Goal: Obtain resource: Obtain resource

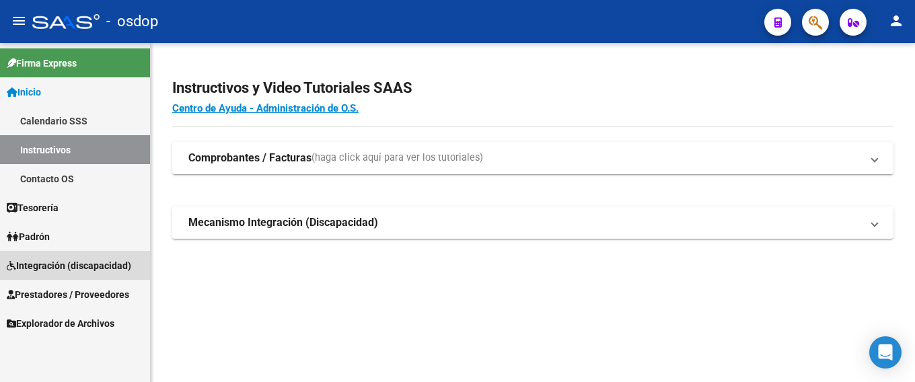
click at [44, 265] on span "Integración (discapacidad)" at bounding box center [69, 265] width 124 height 15
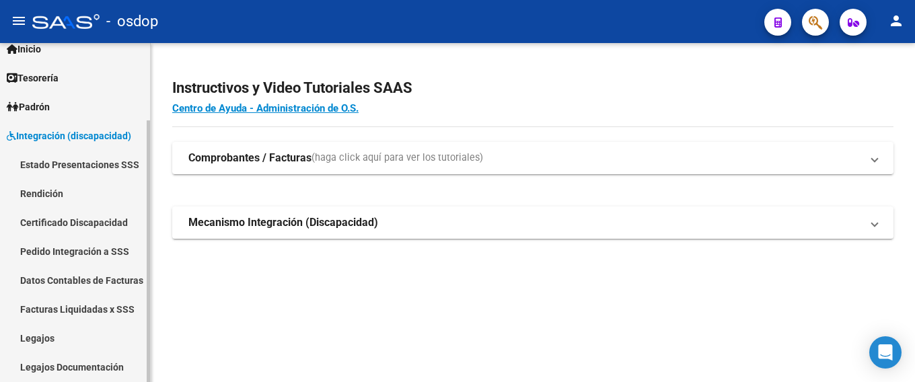
scroll to position [100, 0]
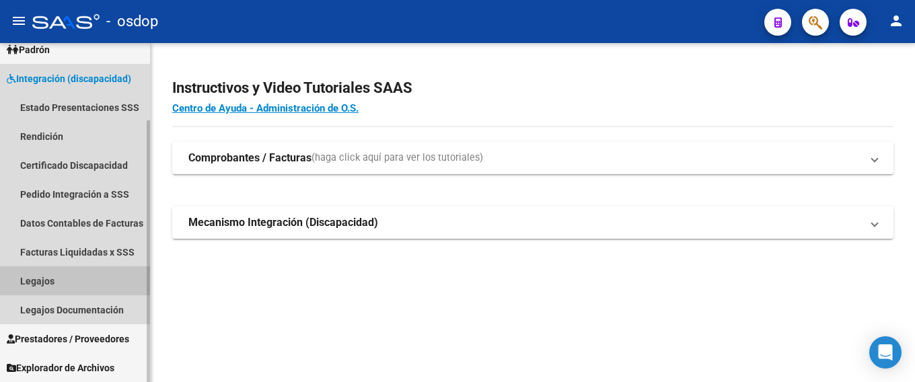
click at [55, 277] on link "Legajos" at bounding box center [75, 280] width 150 height 29
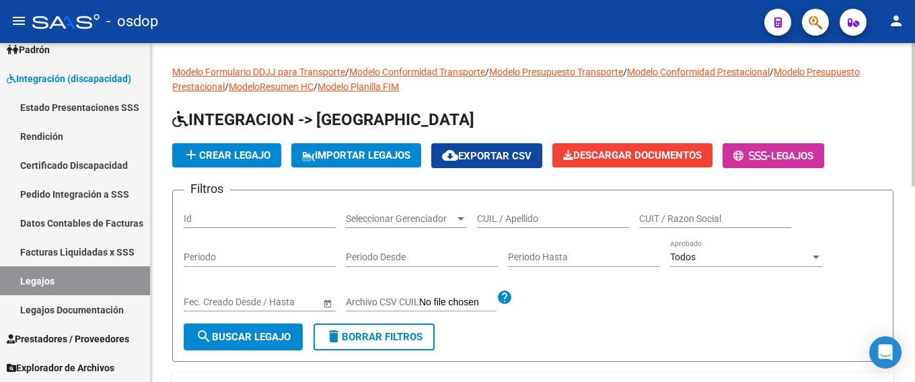
click at [498, 217] on input "CUIL / Apellido" at bounding box center [553, 218] width 152 height 11
paste input "23549276679"
type input "23549276679"
click at [229, 338] on span "search Buscar Legajo" at bounding box center [243, 337] width 95 height 12
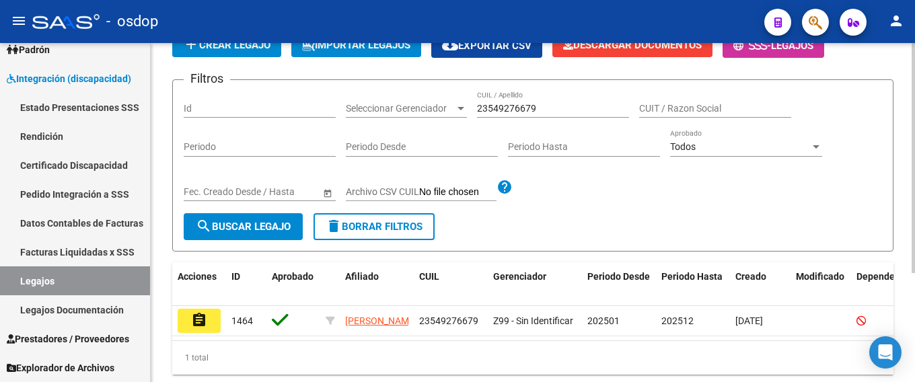
scroll to position [135, 0]
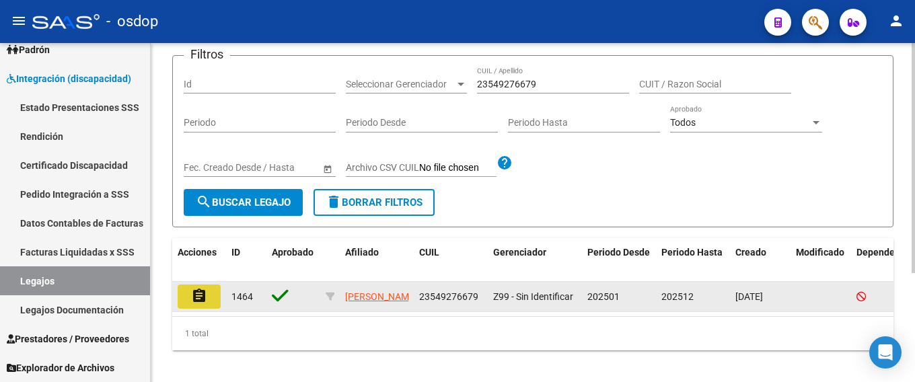
click at [194, 295] on mat-icon "assignment" at bounding box center [199, 296] width 16 height 16
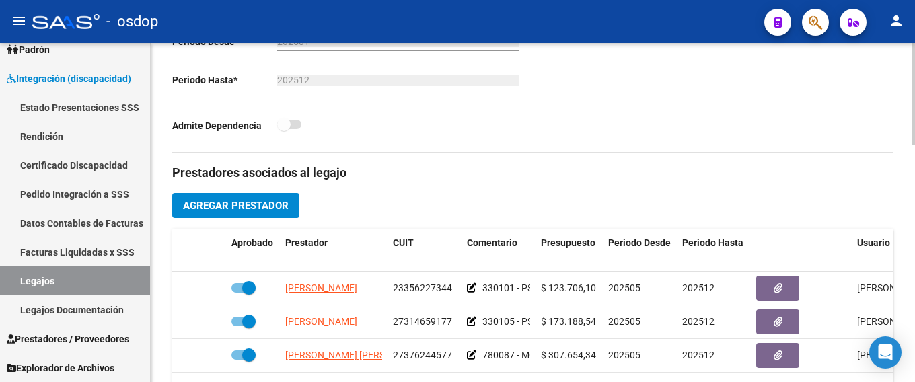
scroll to position [404, 0]
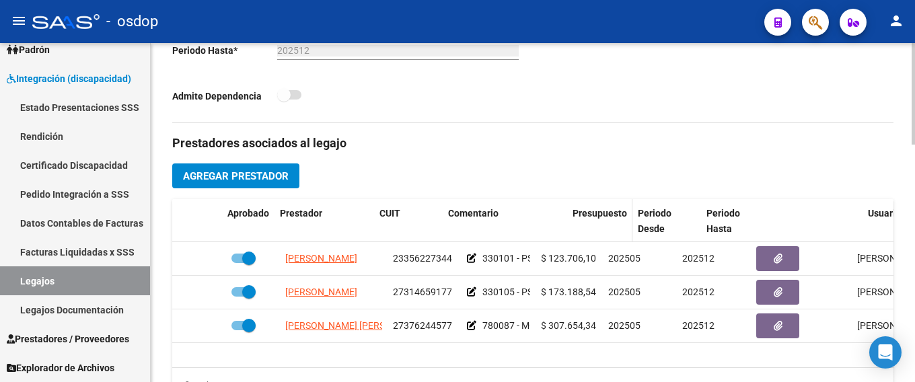
drag, startPoint x: 533, startPoint y: 227, endPoint x: 608, endPoint y: 227, distance: 74.7
click at [608, 227] on div "Aprobado Prestador CUIT Comentario Presupuesto Periodo Desde Periodo Hasta Usua…" at bounding box center [585, 221] width 827 height 44
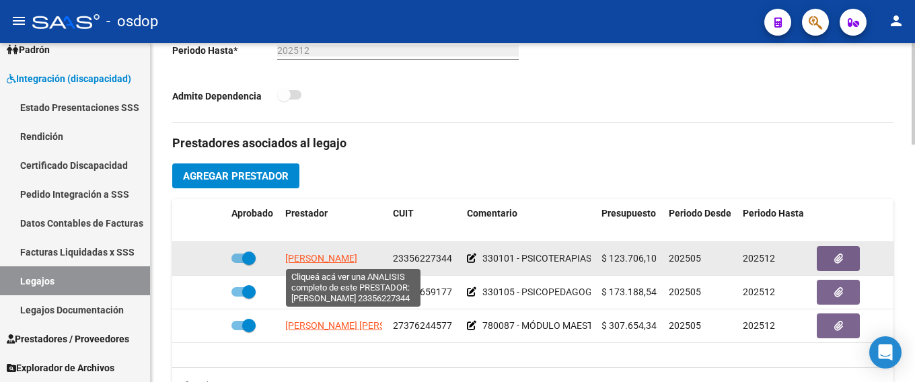
click at [347, 258] on span "[PERSON_NAME]" at bounding box center [321, 258] width 72 height 11
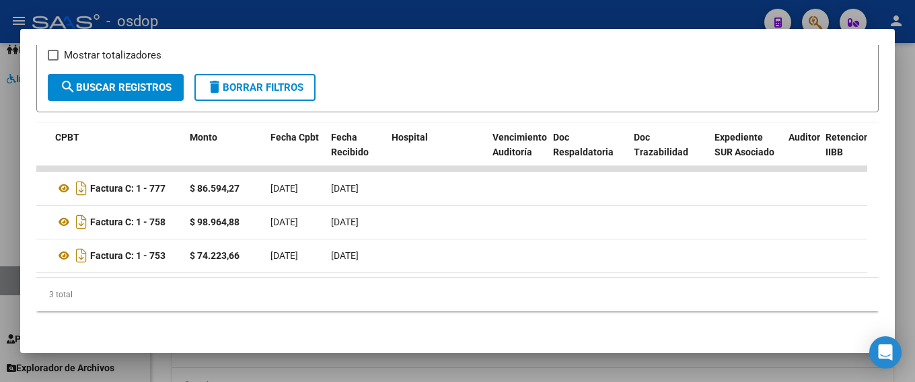
scroll to position [0, 0]
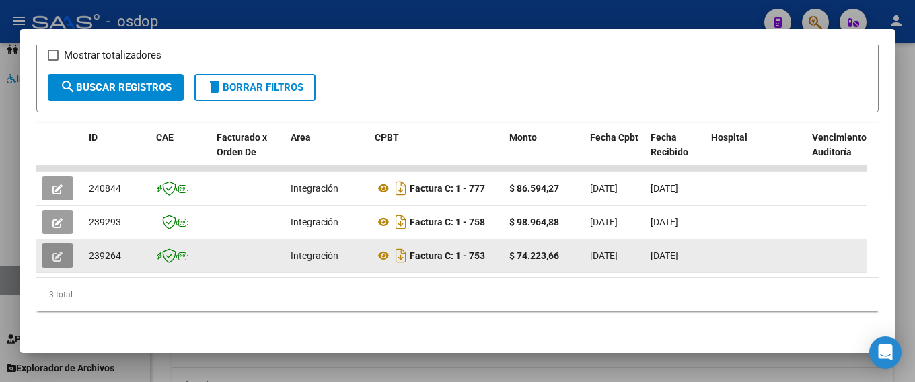
click at [54, 252] on icon "button" at bounding box center [57, 257] width 10 height 10
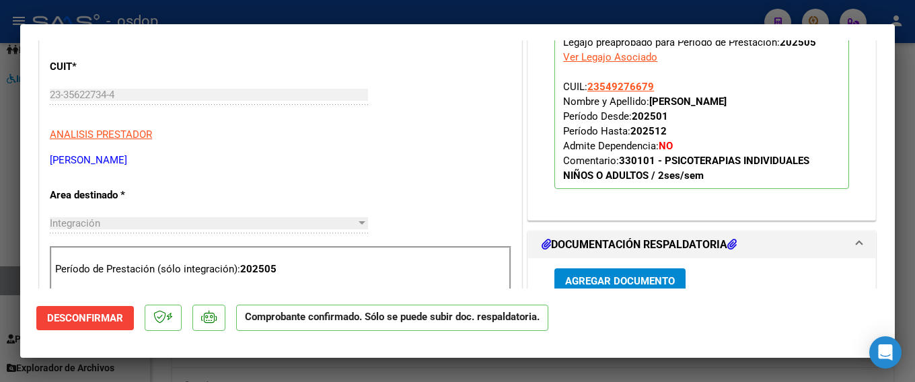
scroll to position [471, 0]
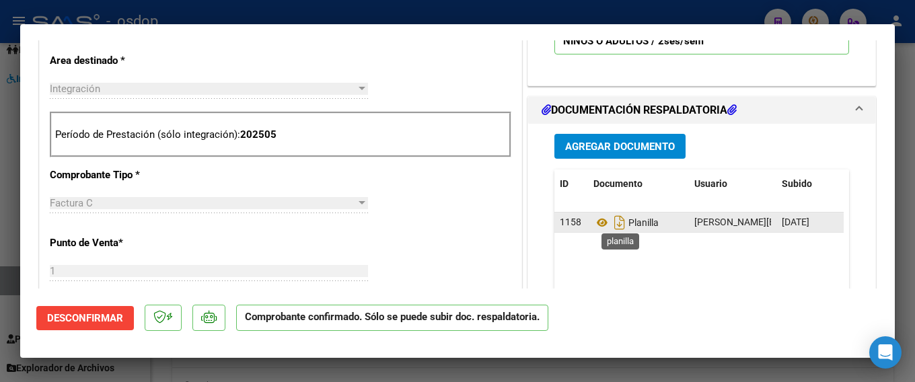
click at [630, 218] on span "Planilla" at bounding box center [625, 222] width 65 height 11
click at [611, 221] on icon "Descargar documento" at bounding box center [619, 223] width 17 height 22
click at [613, 225] on icon "Descargar documento" at bounding box center [619, 223] width 17 height 22
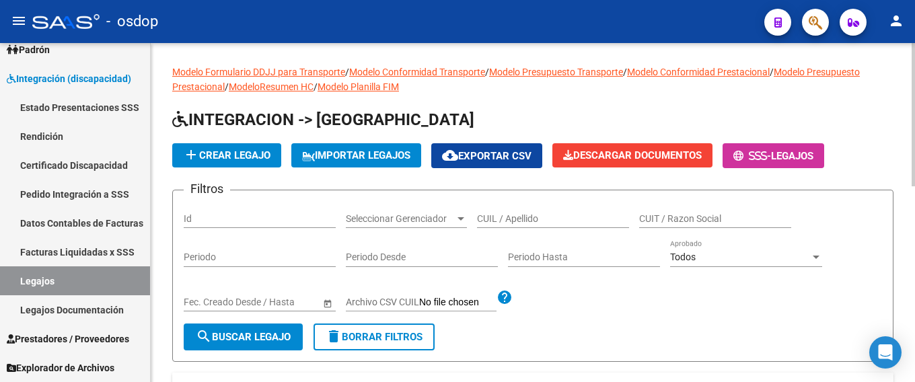
click at [492, 219] on input "CUIL / Apellido" at bounding box center [553, 218] width 152 height 11
paste input "23549276679"
type input "23549276679"
click at [209, 334] on mat-icon "search" at bounding box center [204, 336] width 16 height 16
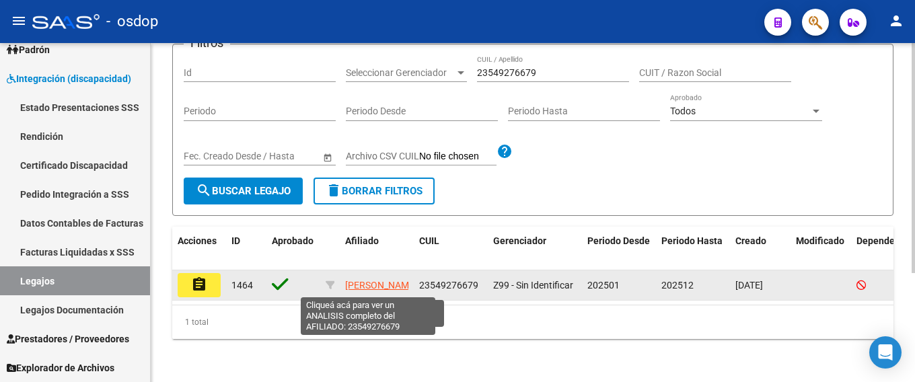
scroll to position [161, 0]
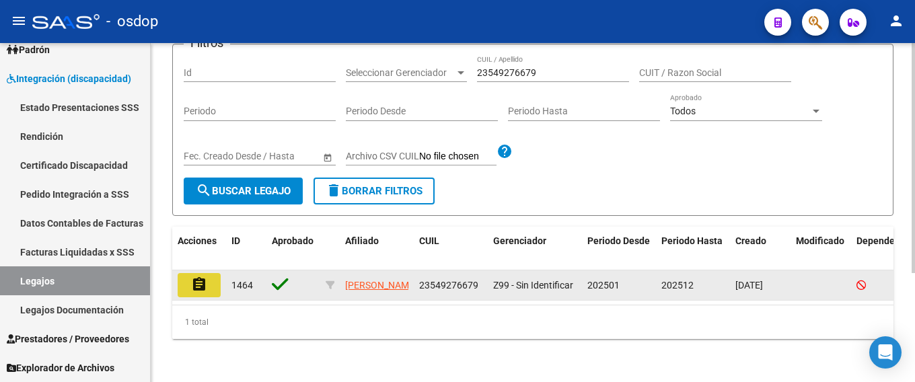
click at [197, 276] on mat-icon "assignment" at bounding box center [199, 284] width 16 height 16
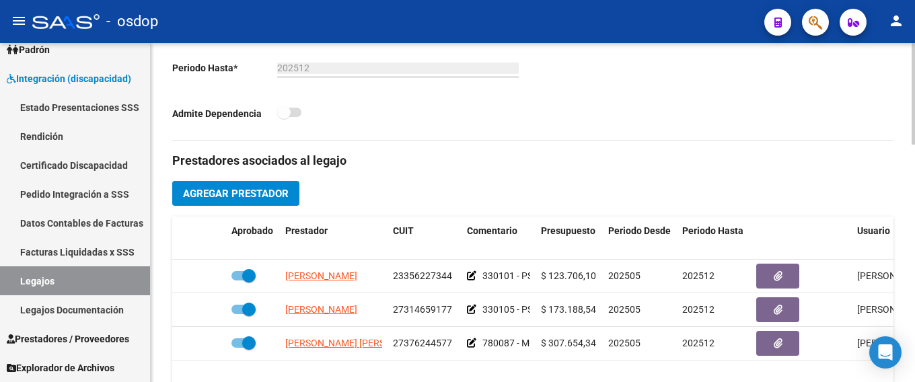
scroll to position [404, 0]
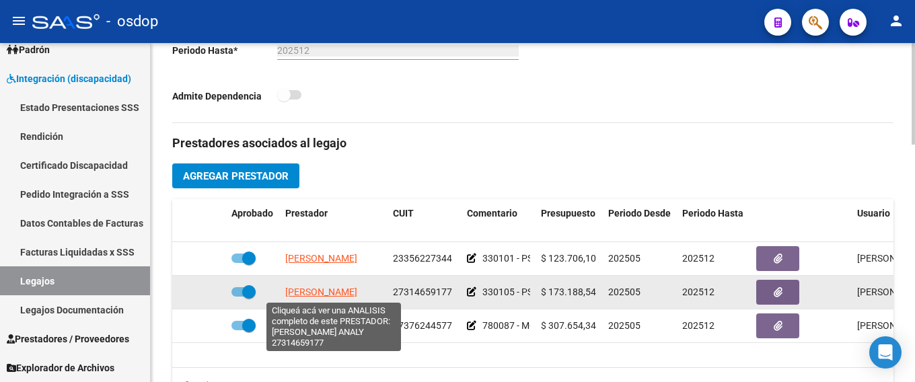
click at [308, 290] on span "[PERSON_NAME]" at bounding box center [321, 292] width 72 height 11
type textarea "27314659177"
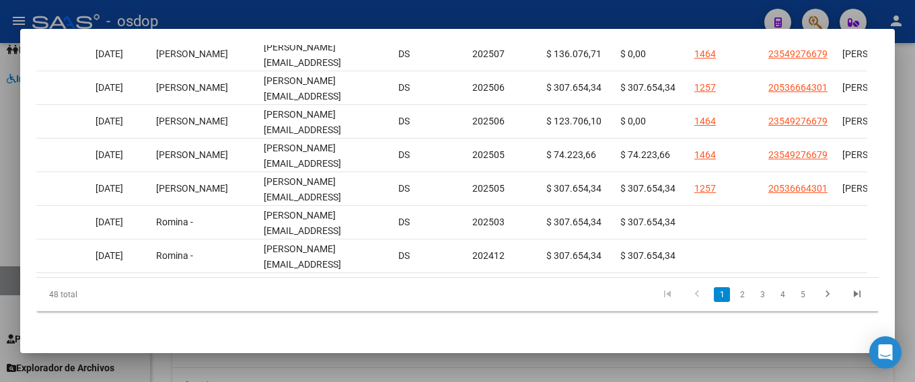
scroll to position [0, 1320]
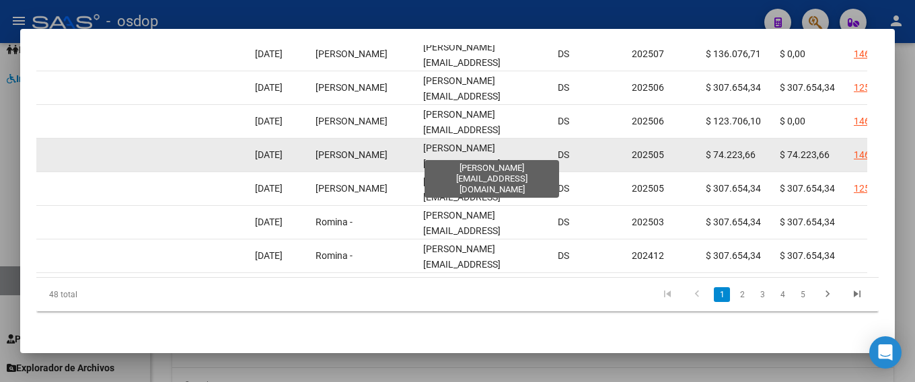
click at [460, 147] on span "[PERSON_NAME][EMAIL_ADDRESS][DOMAIN_NAME]" at bounding box center [461, 164] width 77 height 42
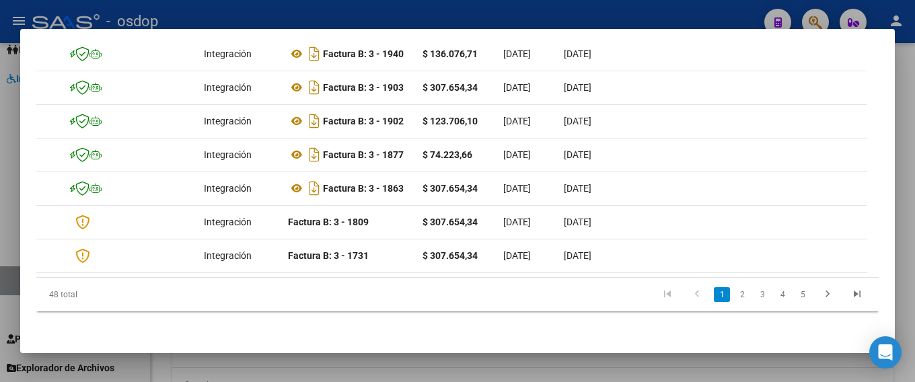
scroll to position [0, 0]
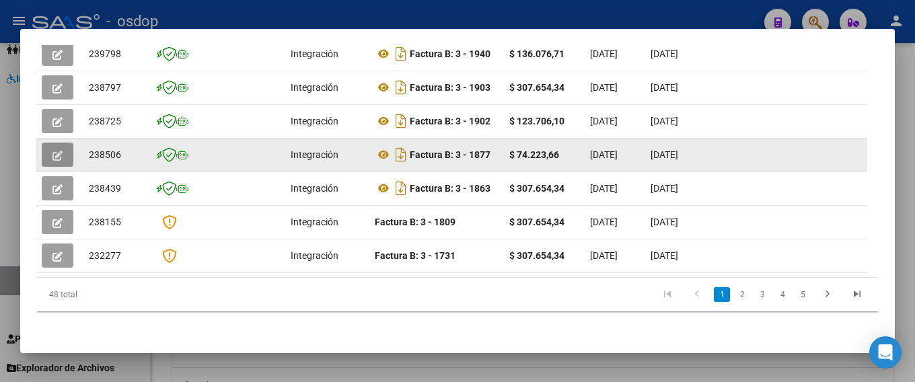
click at [58, 151] on icon "button" at bounding box center [57, 156] width 10 height 10
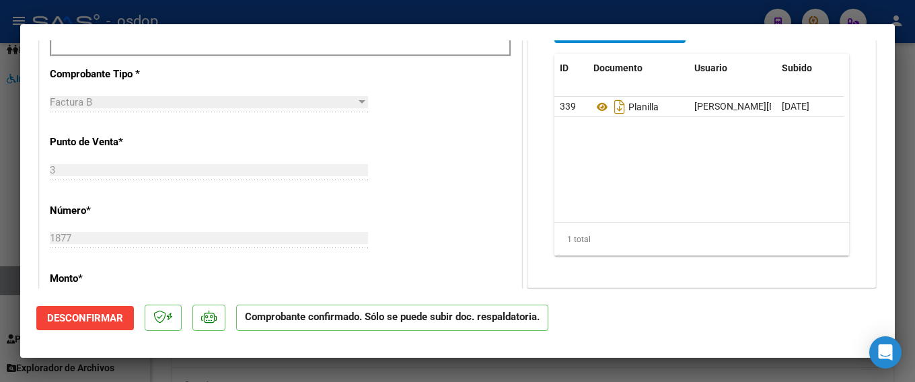
scroll to position [594, 0]
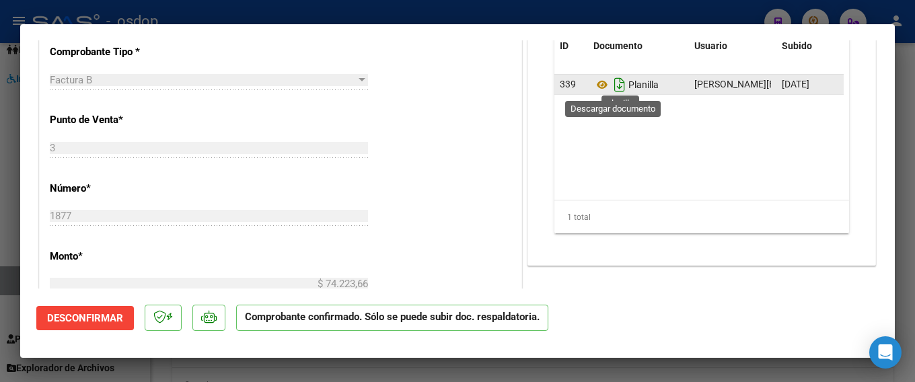
click at [614, 87] on icon "Descargar documento" at bounding box center [619, 85] width 17 height 22
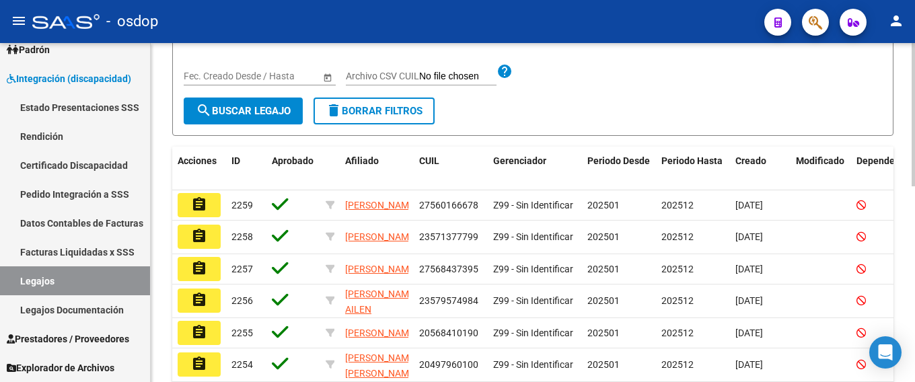
scroll to position [67, 0]
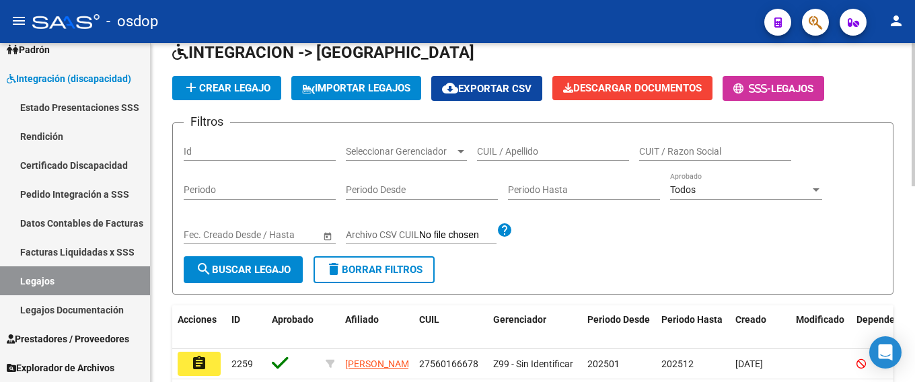
click at [502, 153] on input "CUIL / Apellido" at bounding box center [553, 151] width 152 height 11
paste input "23549276679"
type input "23549276679"
click at [250, 258] on button "search Buscar Legajo" at bounding box center [243, 269] width 119 height 27
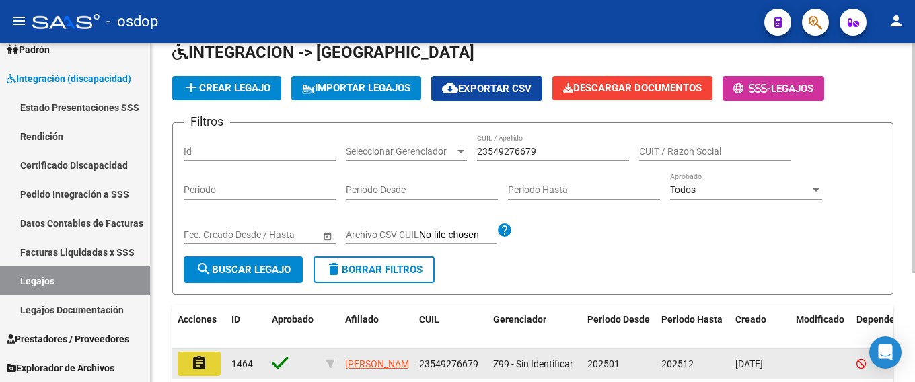
click at [189, 363] on button "assignment" at bounding box center [199, 364] width 43 height 24
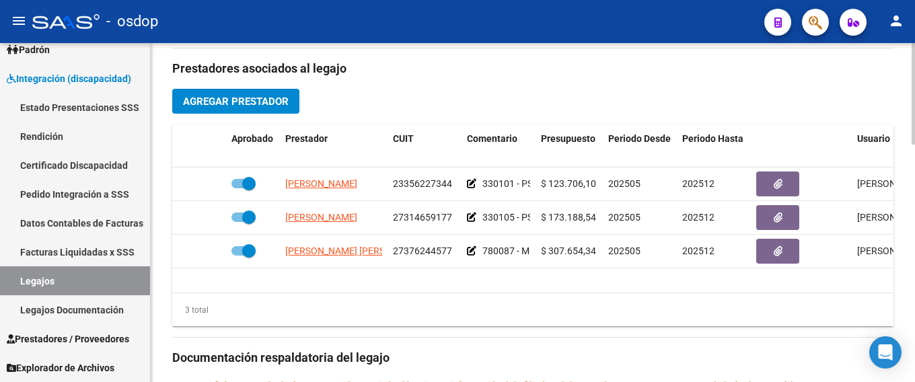
scroll to position [471, 0]
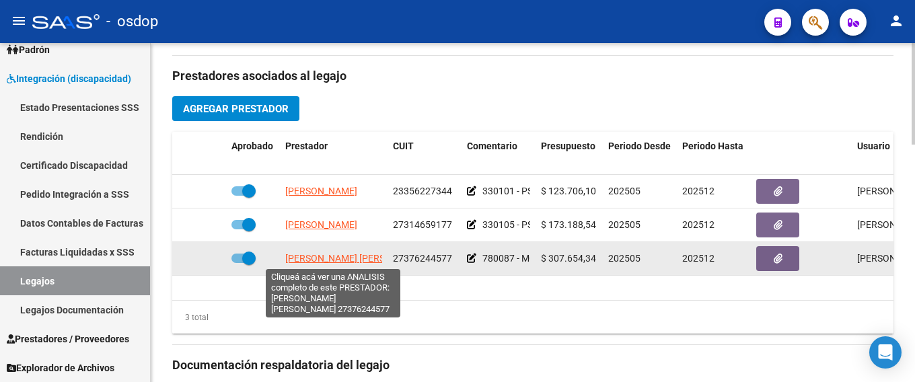
click at [331, 256] on span "[PERSON_NAME] [PERSON_NAME]" at bounding box center [358, 258] width 146 height 11
type textarea "27376244577"
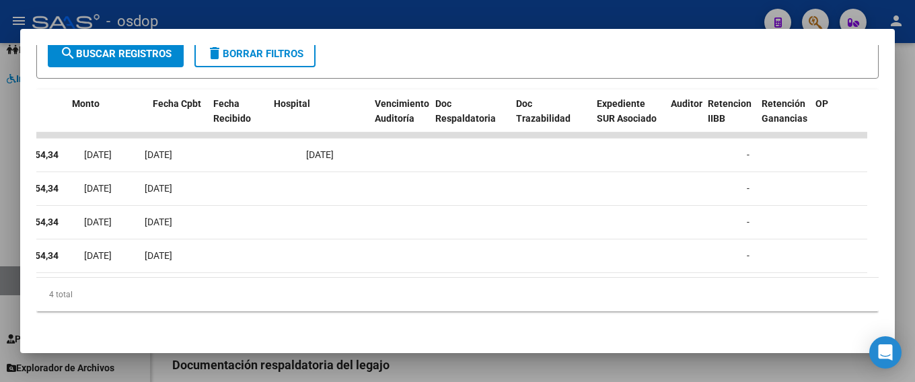
scroll to position [0, 0]
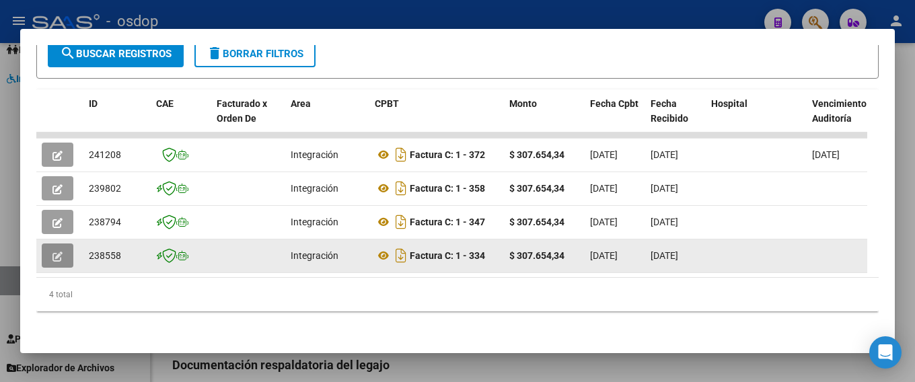
click at [58, 244] on button "button" at bounding box center [58, 256] width 32 height 24
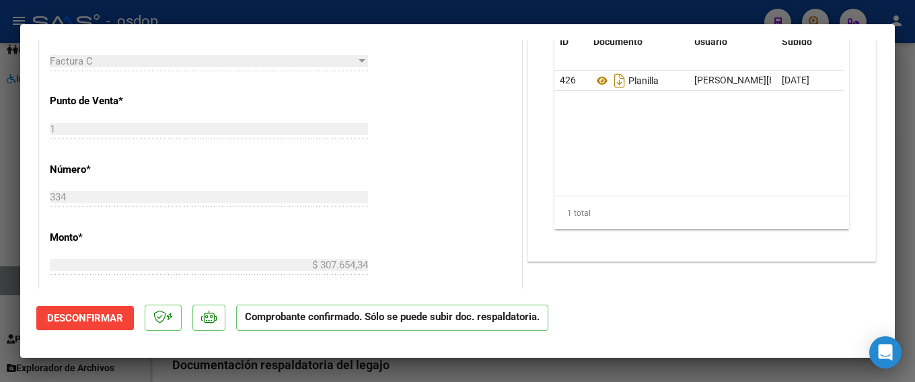
scroll to position [538, 0]
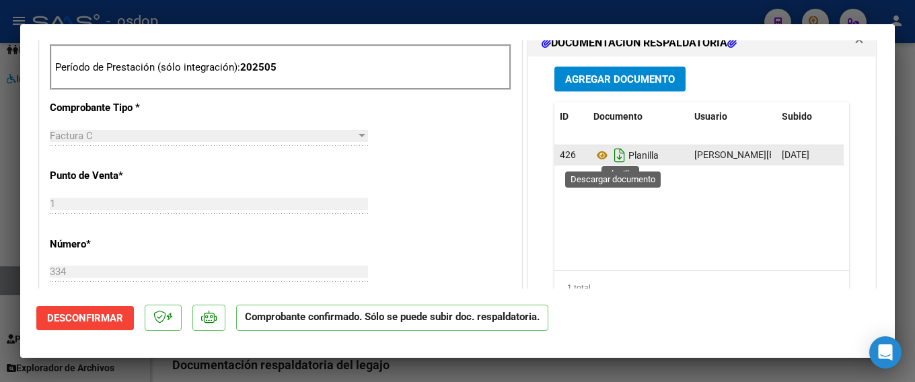
click at [612, 152] on icon "Descargar documento" at bounding box center [619, 156] width 17 height 22
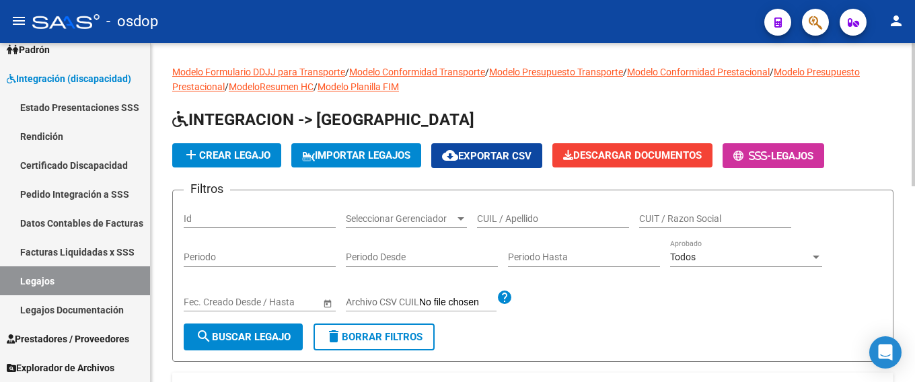
click at [480, 209] on div "CUIL / Apellido" at bounding box center [553, 214] width 152 height 27
paste input "23549276679"
type input "23549276679"
click at [257, 328] on button "search Buscar Legajo" at bounding box center [243, 337] width 119 height 27
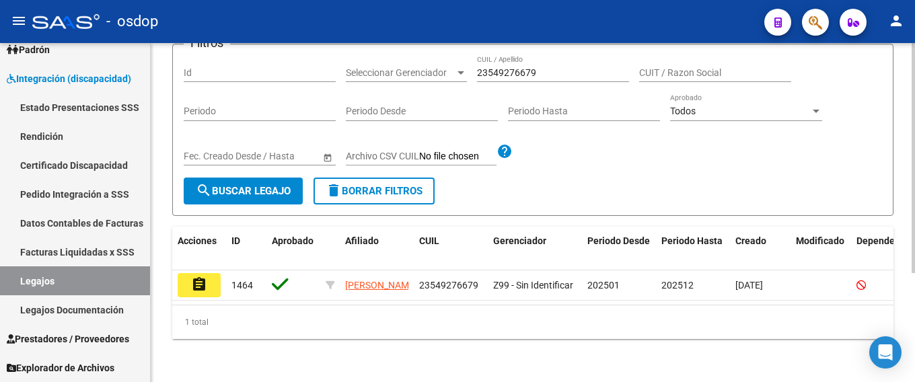
scroll to position [161, 0]
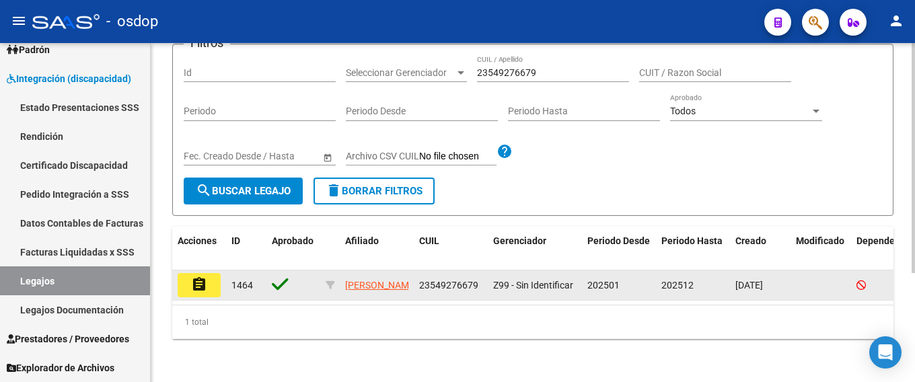
click at [198, 276] on mat-icon "assignment" at bounding box center [199, 284] width 16 height 16
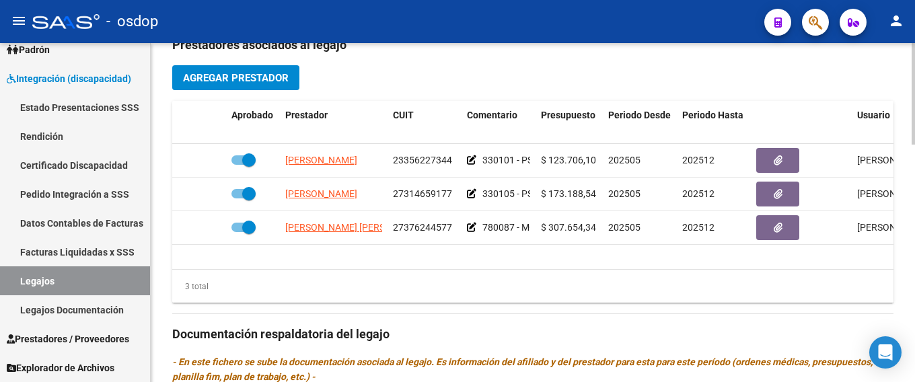
scroll to position [538, 0]
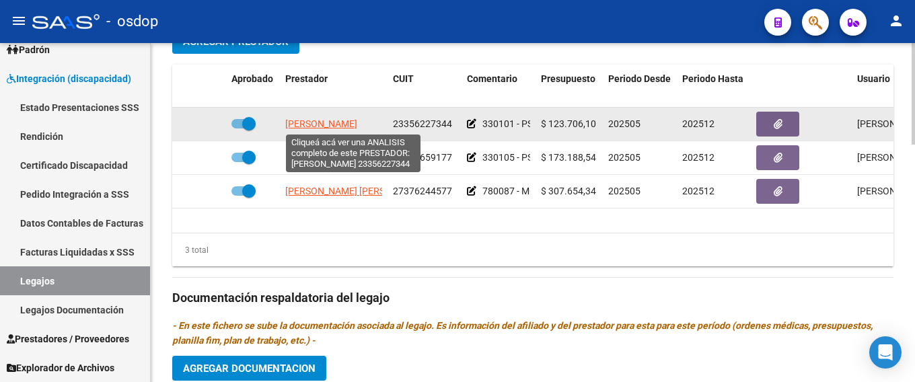
click at [332, 124] on span "[PERSON_NAME]" at bounding box center [321, 123] width 72 height 11
type textarea "23356227344"
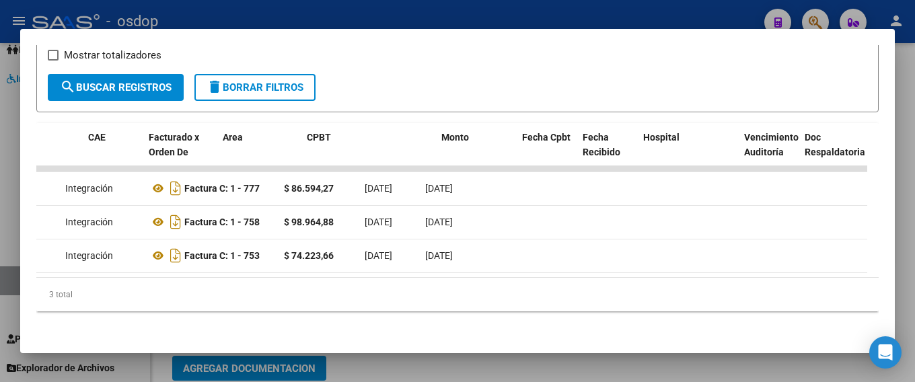
scroll to position [0, 0]
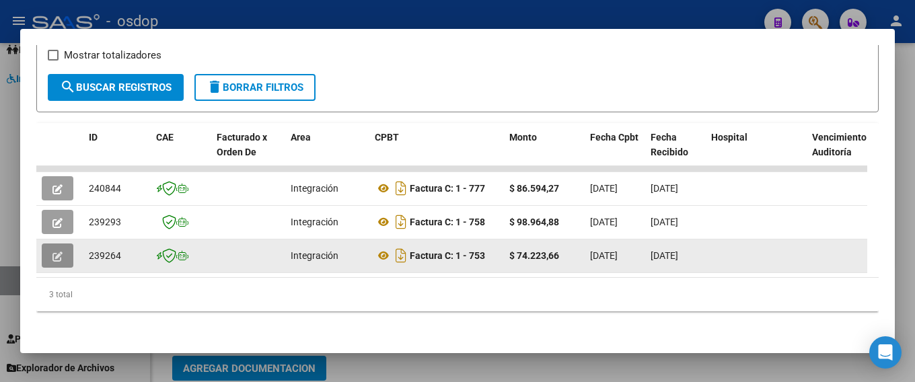
click at [59, 252] on icon "button" at bounding box center [57, 257] width 10 height 10
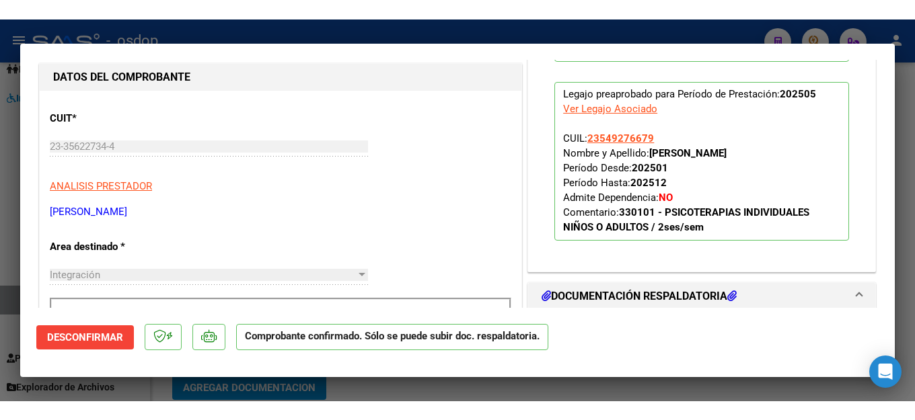
scroll to position [605, 0]
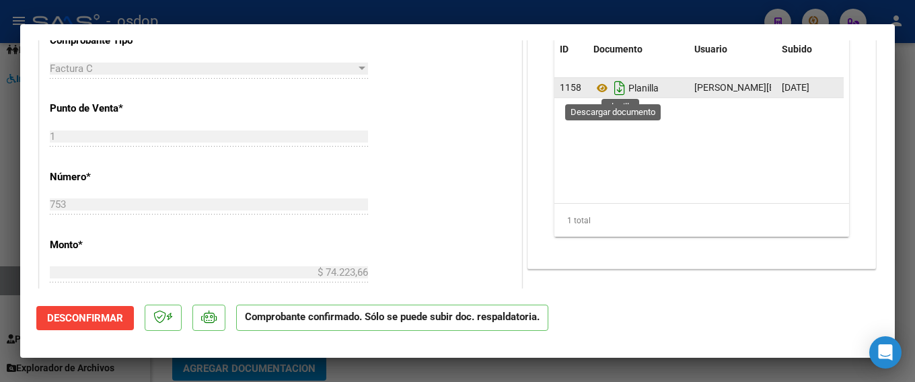
click at [615, 84] on icon "Descargar documento" at bounding box center [619, 88] width 17 height 22
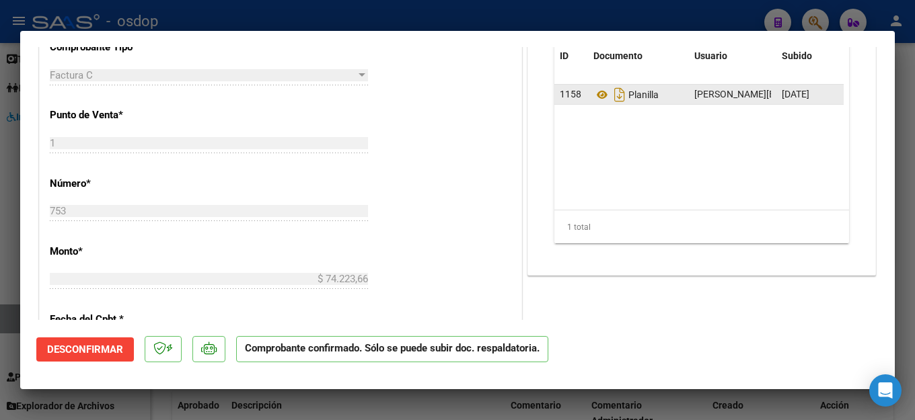
scroll to position [227, 0]
